Goal: Check status

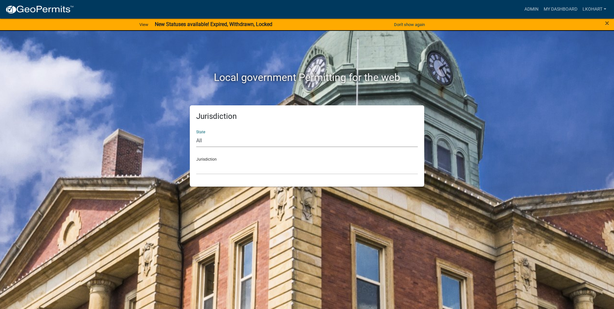
click at [218, 141] on select "All [US_STATE] [US_STATE] [US_STATE] [US_STATE] [US_STATE] [US_STATE] [US_STATE…" at bounding box center [306, 140] width 221 height 13
select select "[US_STATE]"
click at [196, 134] on select "All [US_STATE] [US_STATE] [US_STATE] [US_STATE] [US_STATE] [US_STATE] [US_STATE…" at bounding box center [306, 140] width 221 height 13
click at [213, 168] on select "[GEOGRAPHIC_DATA], [US_STATE] [GEOGRAPHIC_DATA], [US_STATE] [GEOGRAPHIC_DATA], …" at bounding box center [306, 167] width 221 height 13
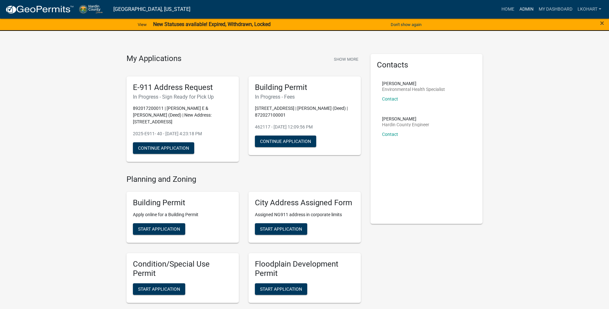
click at [529, 8] on link "Admin" at bounding box center [526, 9] width 19 height 12
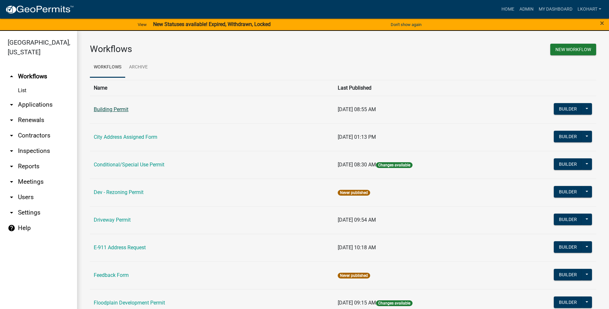
click at [103, 110] on link "Building Permit" at bounding box center [111, 109] width 35 height 6
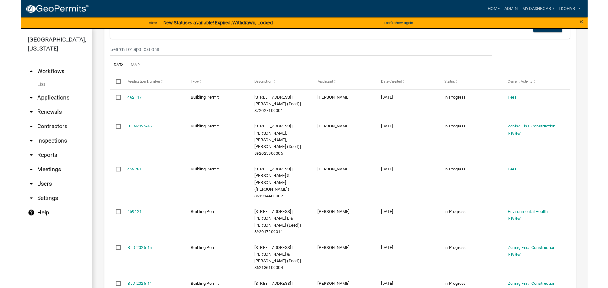
scroll to position [128, 0]
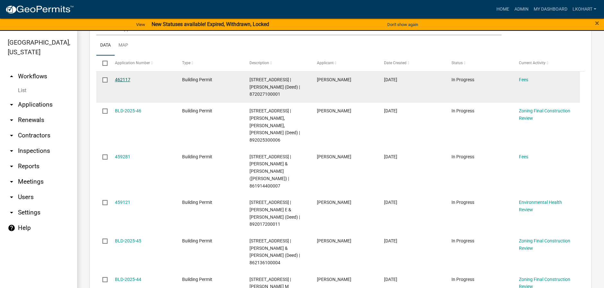
click at [120, 78] on link "462117" at bounding box center [122, 79] width 15 height 5
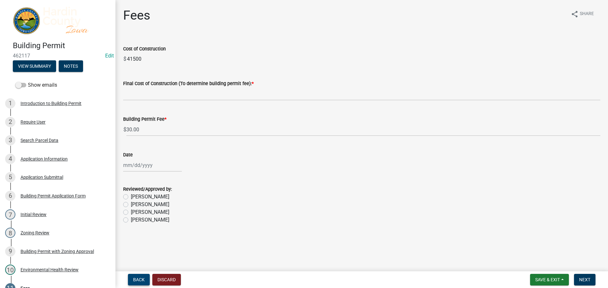
click at [136, 278] on span "Back" at bounding box center [139, 279] width 12 height 5
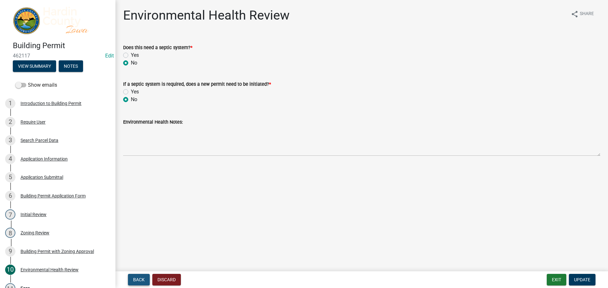
click at [136, 278] on span "Back" at bounding box center [139, 279] width 12 height 5
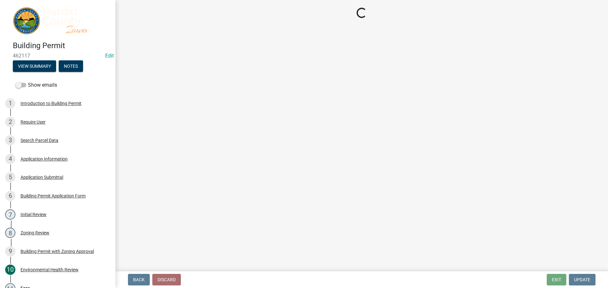
select select "9ed32c32-172e-4fc1-8898-91b864973870"
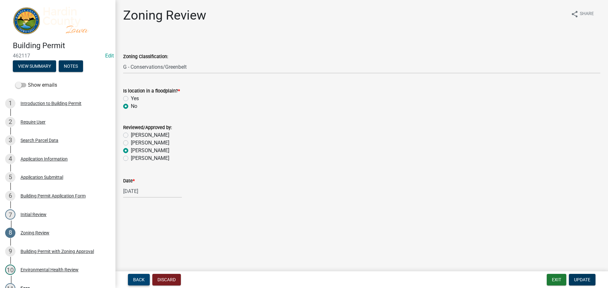
click at [136, 278] on span "Back" at bounding box center [139, 279] width 12 height 5
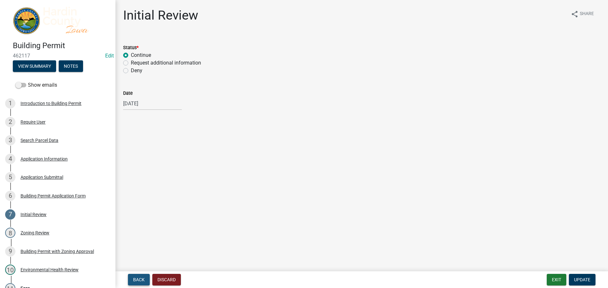
click at [136, 278] on span "Back" at bounding box center [139, 279] width 12 height 5
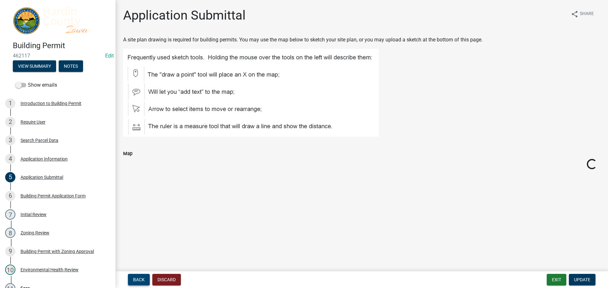
click at [136, 278] on span "Back" at bounding box center [139, 279] width 12 height 5
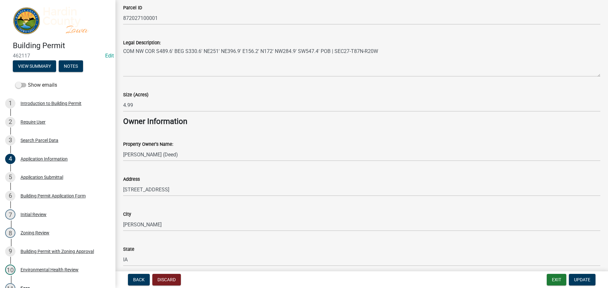
scroll to position [257, 0]
